Goal: Task Accomplishment & Management: Complete application form

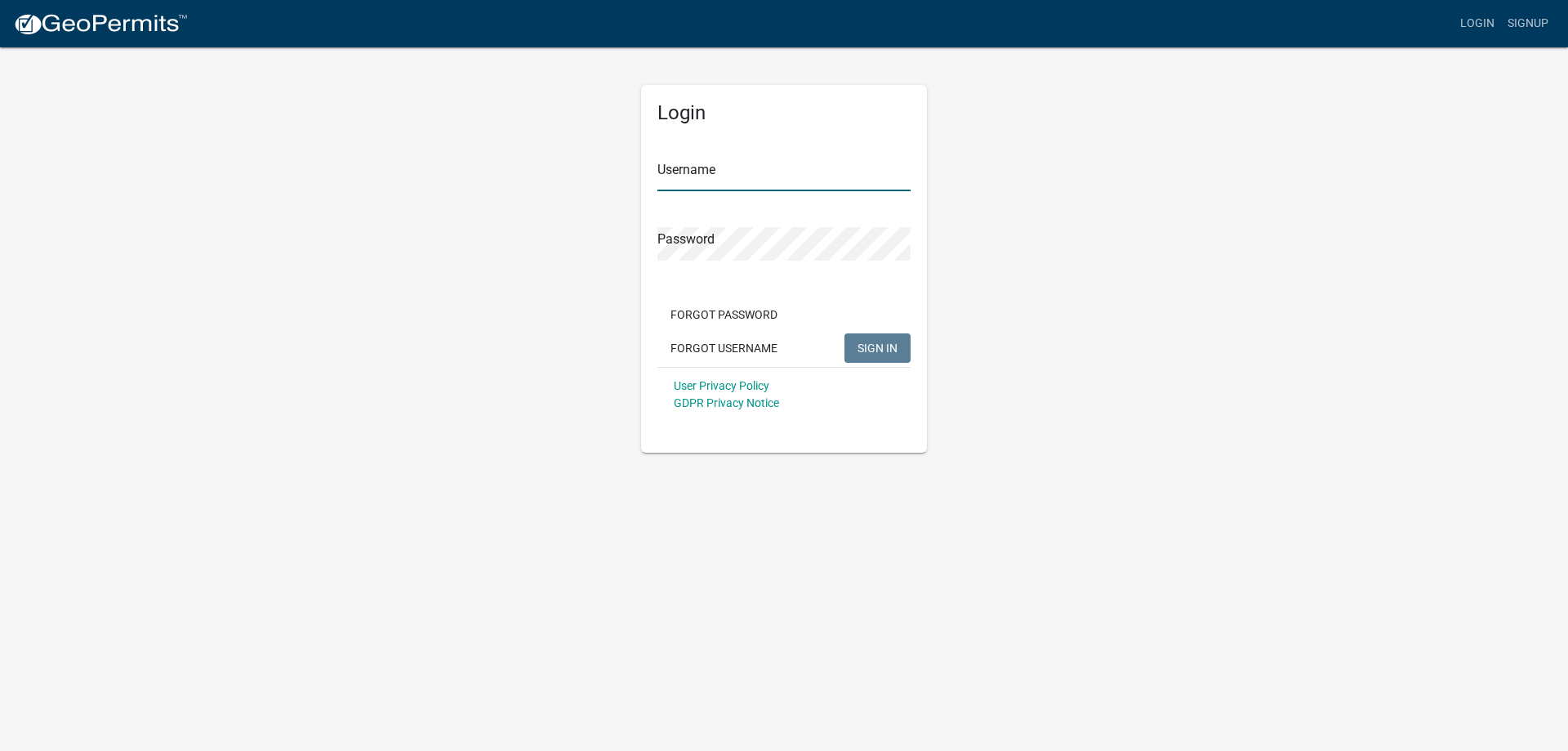
type input "shess1971"
click at [727, 167] on input "shess1971" at bounding box center [784, 175] width 253 height 33
click at [870, 350] on span "SIGN IN" at bounding box center [877, 346] width 40 height 13
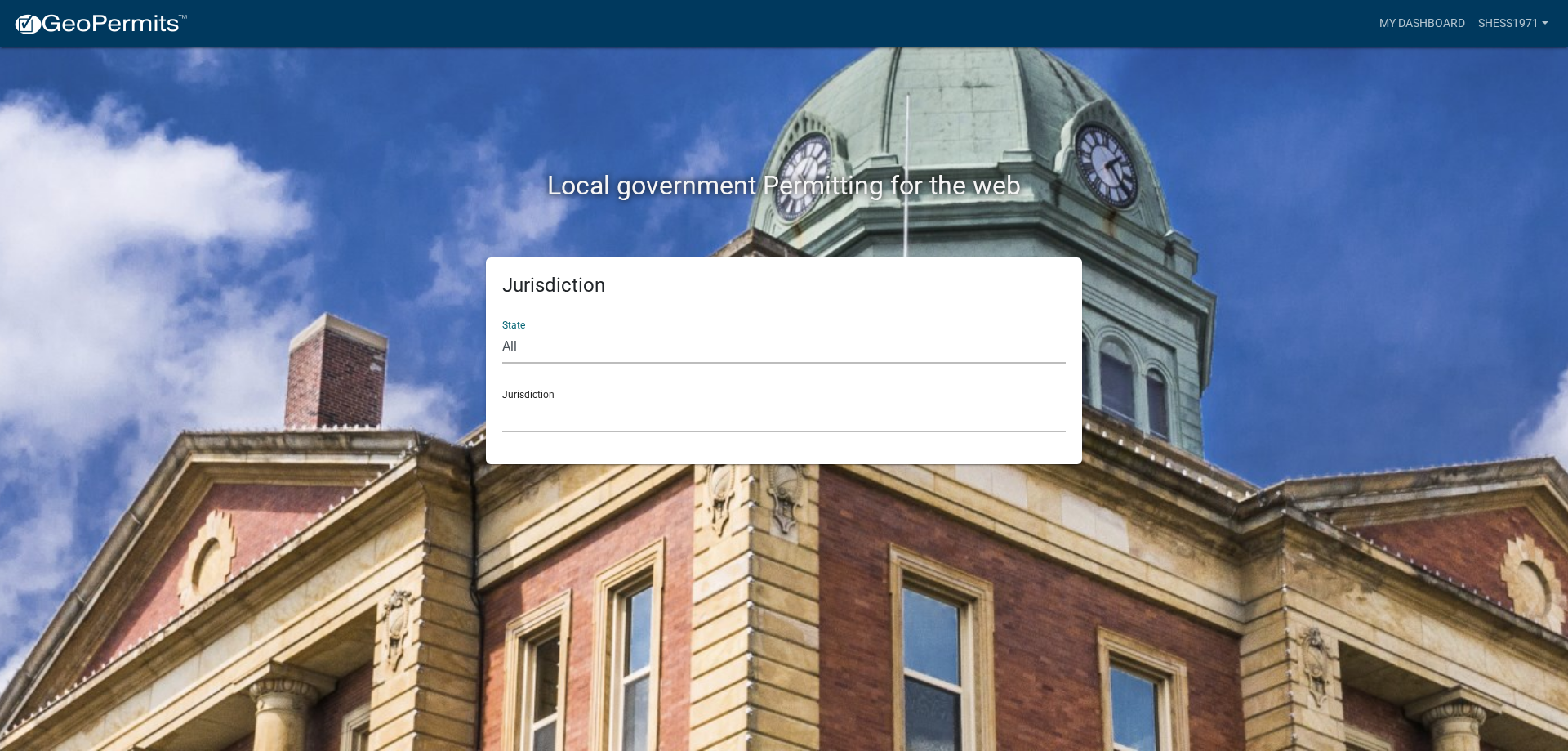
click at [543, 345] on select "All [US_STATE] [US_STATE] [US_STATE] [US_STATE] [US_STATE] [US_STATE] [US_STATE…" at bounding box center [783, 347] width 564 height 33
select select "[US_STATE]"
click at [502, 330] on select "All [US_STATE] [US_STATE] [US_STATE] [US_STATE] [US_STATE] [US_STATE] [US_STATE…" at bounding box center [783, 347] width 564 height 33
click at [565, 426] on select "City of [GEOGRAPHIC_DATA], [US_STATE] City of [GEOGRAPHIC_DATA], [US_STATE] Cit…" at bounding box center [783, 416] width 564 height 33
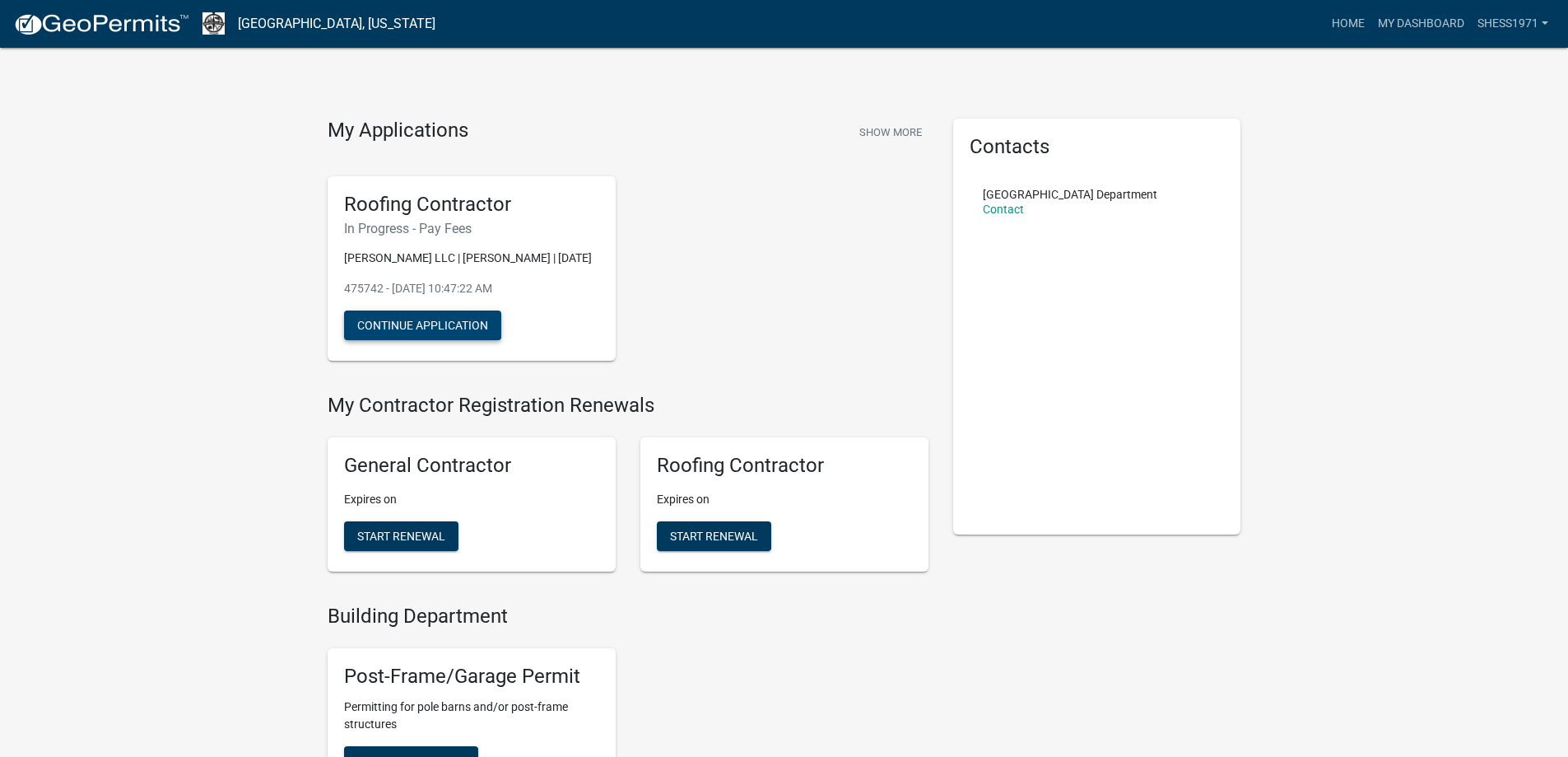
click at [439, 326] on button "Continue Application" at bounding box center [422, 325] width 157 height 30
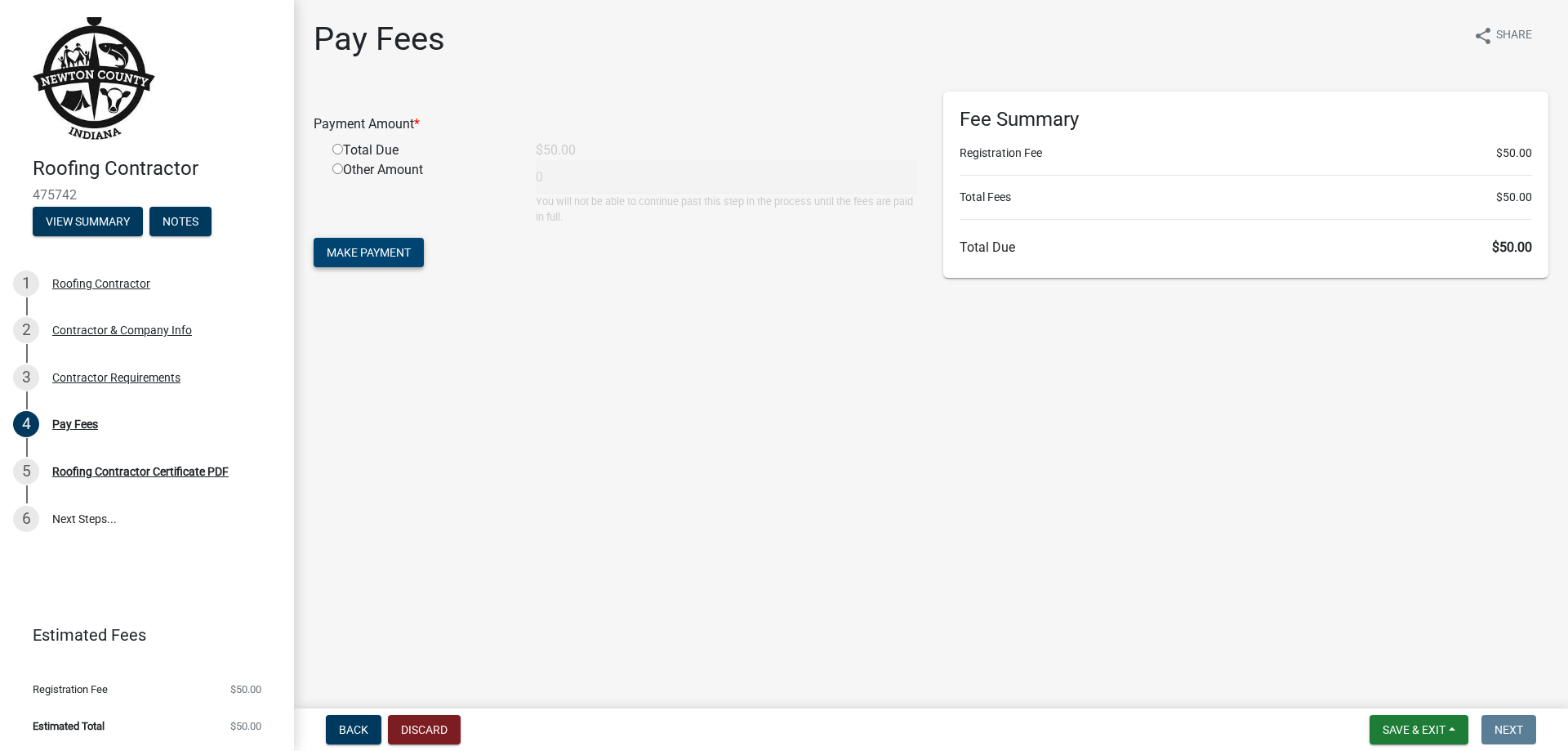
drag, startPoint x: 382, startPoint y: 242, endPoint x: 391, endPoint y: 274, distance: 33.2
click at [391, 274] on div "Payment Amount * Total Due $50.00 Other Amount 0 You will not be able to contin…" at bounding box center [615, 188] width 629 height 194
click at [385, 253] on span "Make Payment" at bounding box center [368, 252] width 84 height 13
click at [338, 171] on input "radio" at bounding box center [337, 169] width 11 height 11
radio input "true"
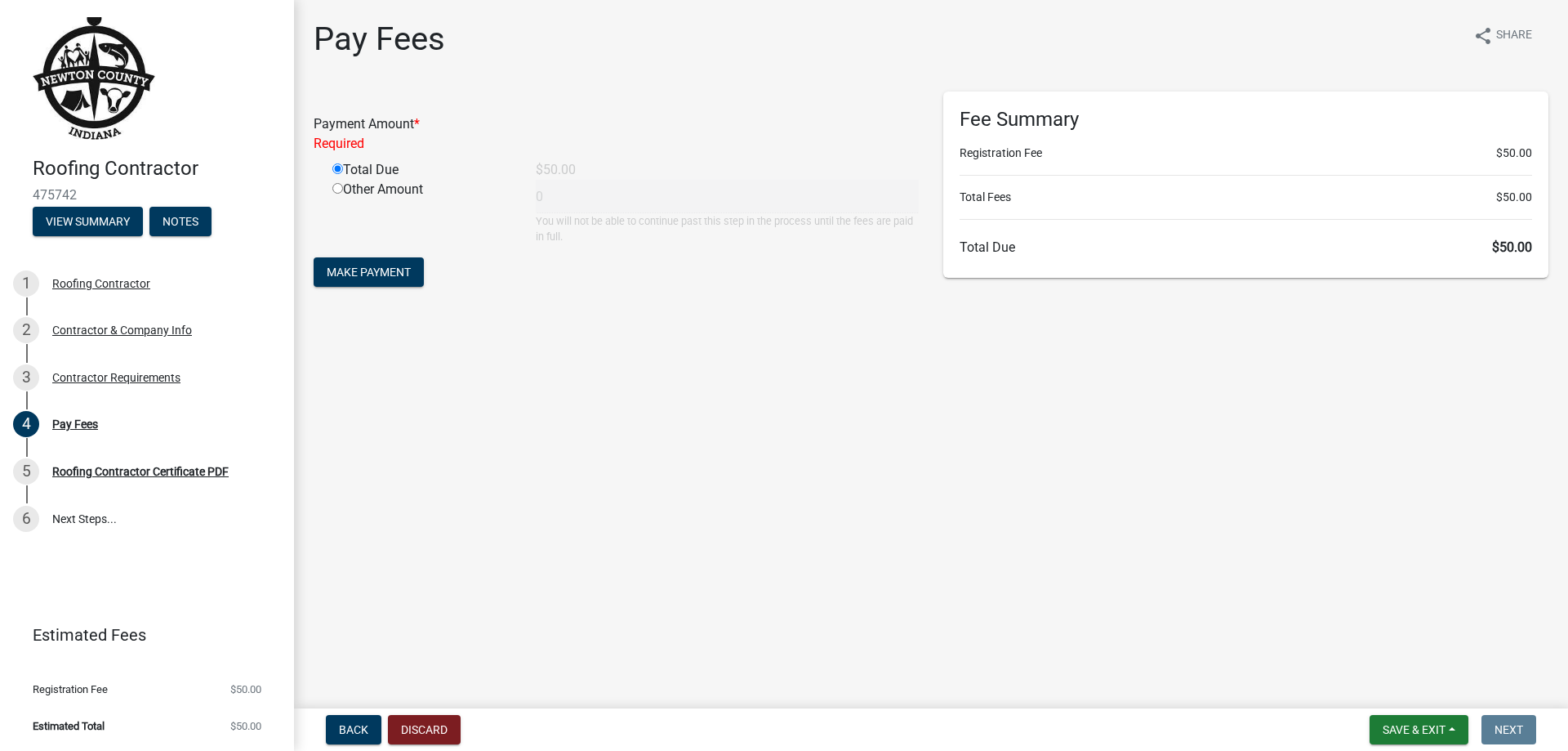
type input "50"
click at [396, 253] on span "Make Payment" at bounding box center [368, 252] width 84 height 13
